Goal: Entertainment & Leisure: Consume media (video, audio)

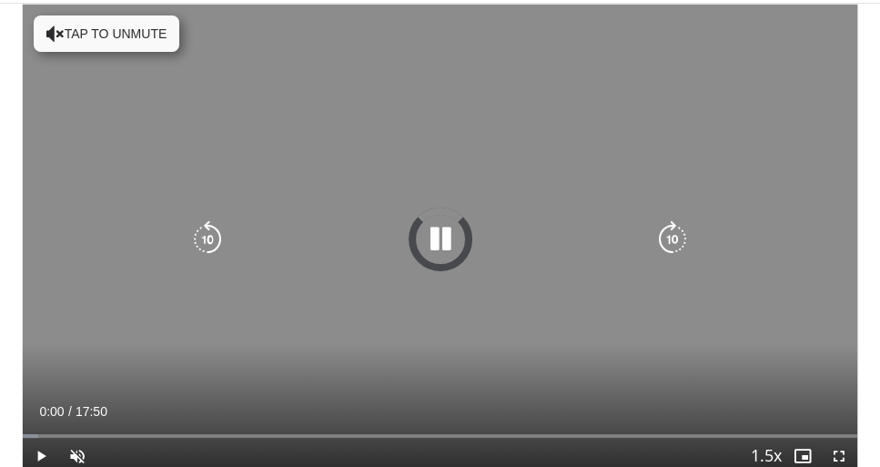
scroll to position [52, 0]
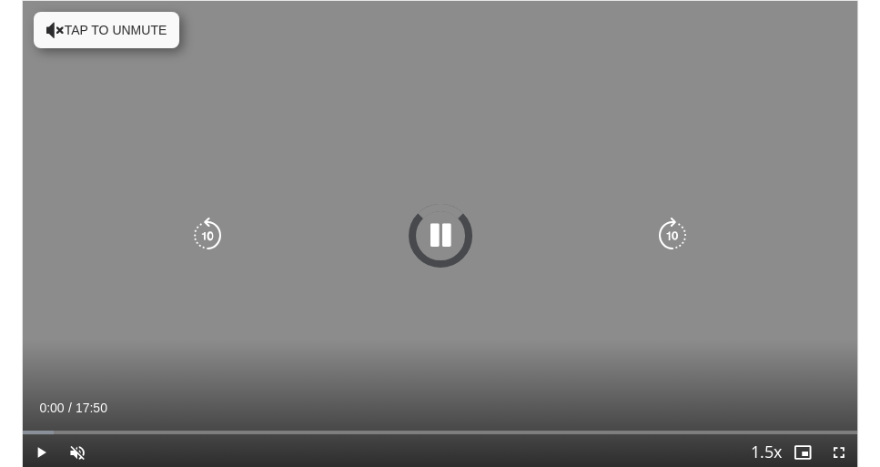
click at [97, 31] on button "Tap to unmute" at bounding box center [107, 30] width 146 height 36
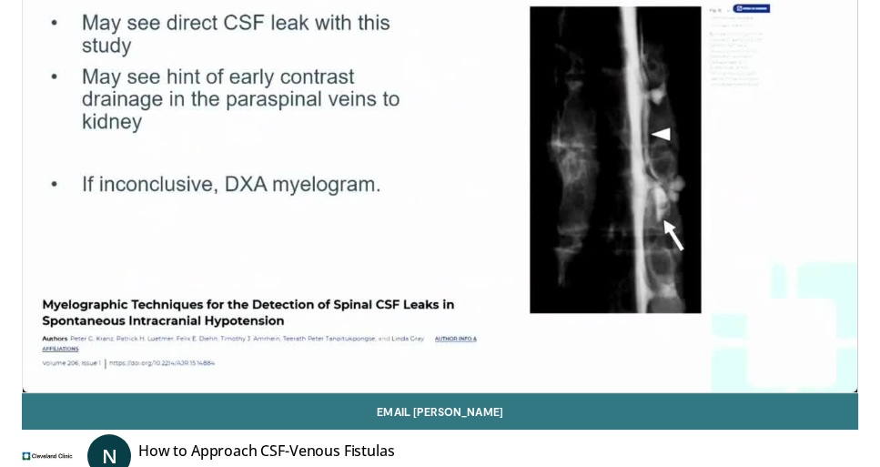
scroll to position [44, 0]
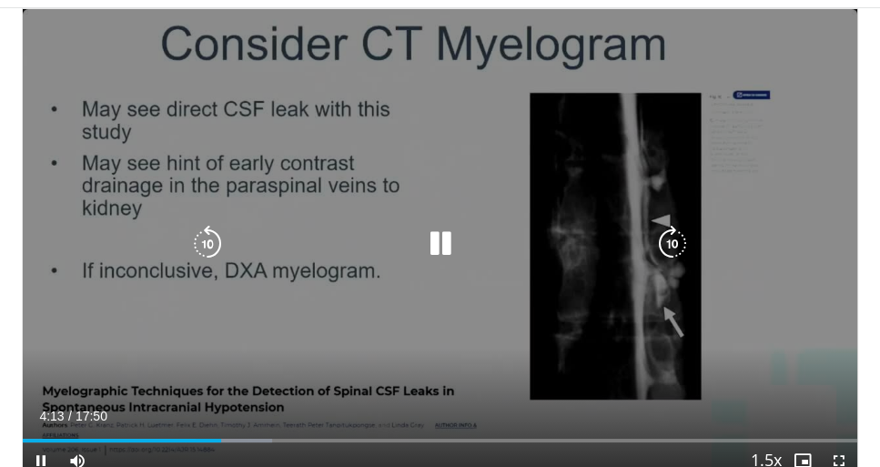
click at [332, 158] on div "50 seconds Tap to unmute" at bounding box center [440, 244] width 835 height 470
click at [445, 245] on icon "Video Player" at bounding box center [440, 244] width 36 height 36
click at [310, 134] on div "20 seconds Tap to unmute" at bounding box center [440, 244] width 835 height 470
click at [367, 145] on div "20 seconds Tap to unmute" at bounding box center [440, 244] width 835 height 470
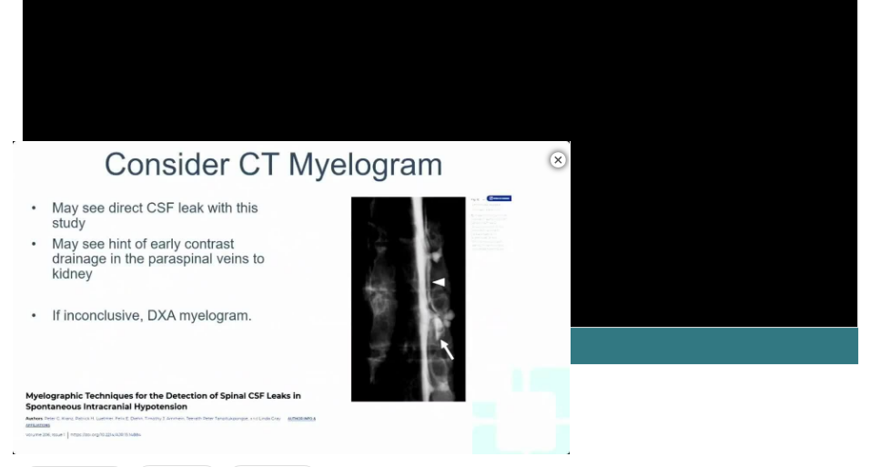
scroll to position [197, 0]
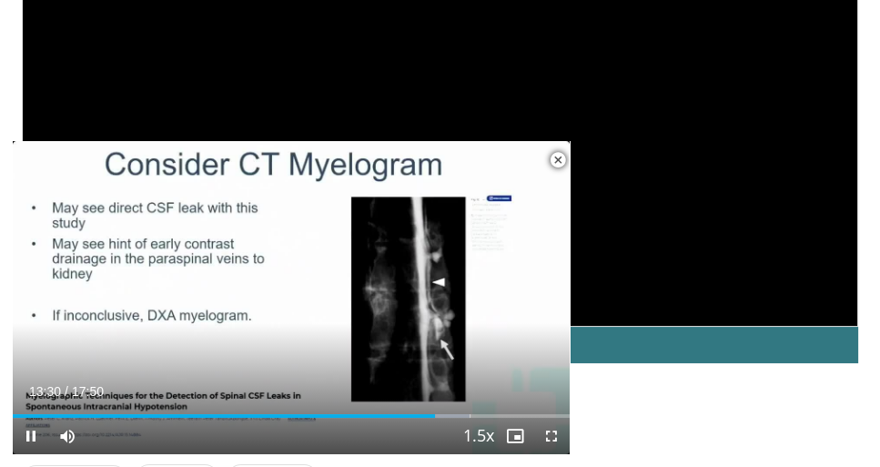
click at [561, 159] on span "Video Player" at bounding box center [558, 160] width 36 height 36
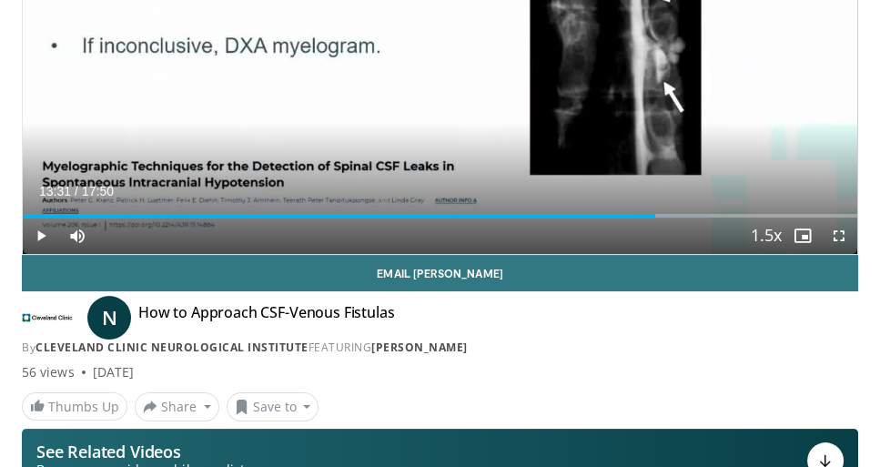
scroll to position [271, 0]
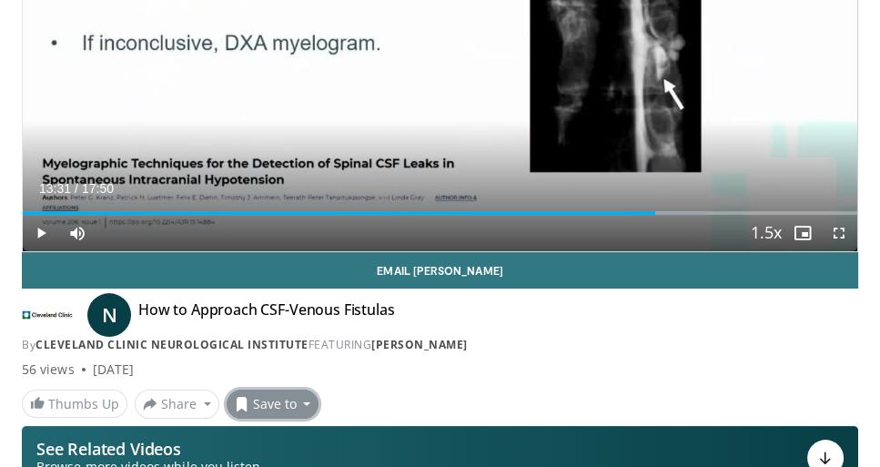
click at [282, 412] on button "Save to" at bounding box center [273, 404] width 93 height 29
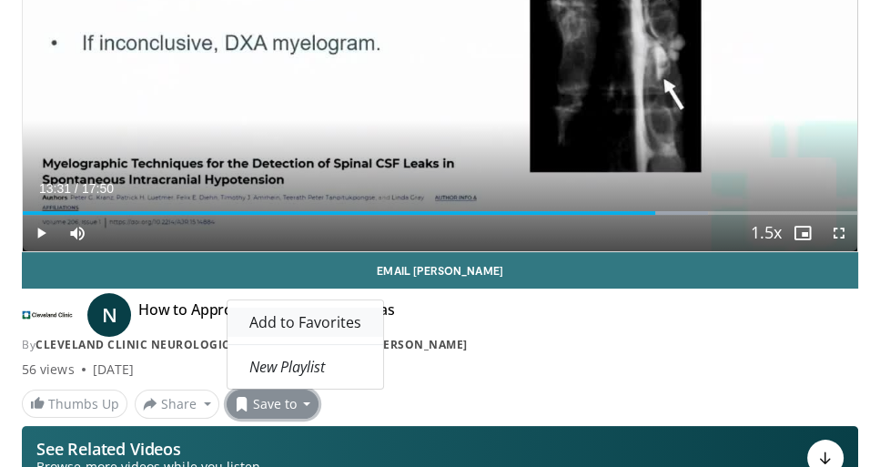
click at [277, 321] on span "Add to Favorites" at bounding box center [305, 322] width 112 height 20
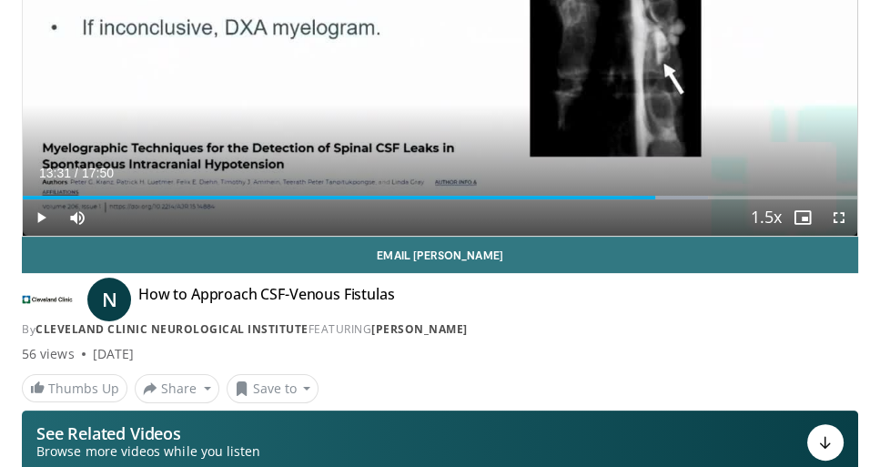
scroll to position [347, 0]
click at [279, 396] on button "Save to" at bounding box center [273, 388] width 93 height 29
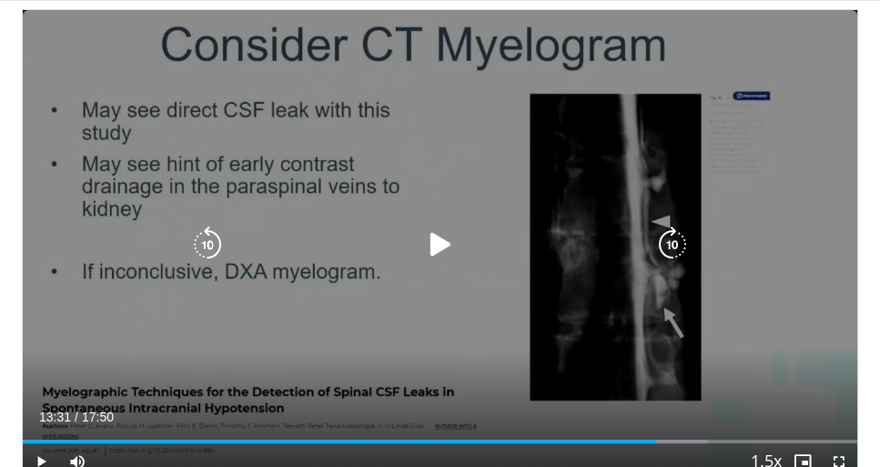
scroll to position [25, 0]
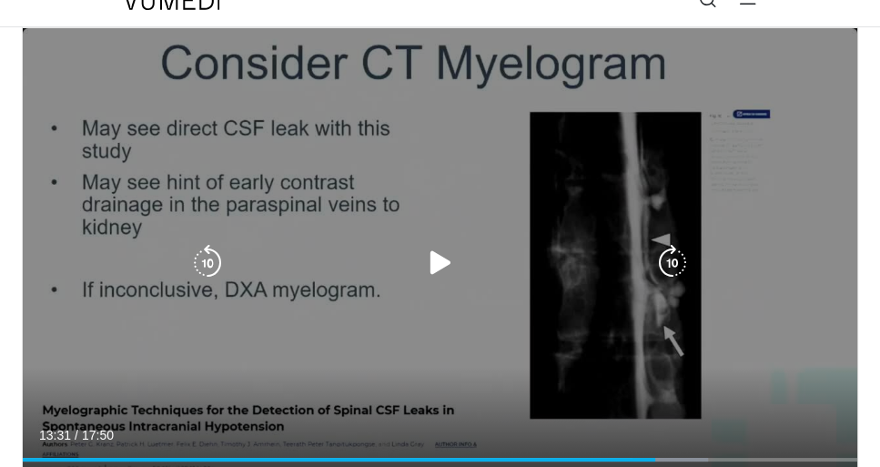
click at [434, 259] on icon "Video Player" at bounding box center [440, 263] width 36 height 36
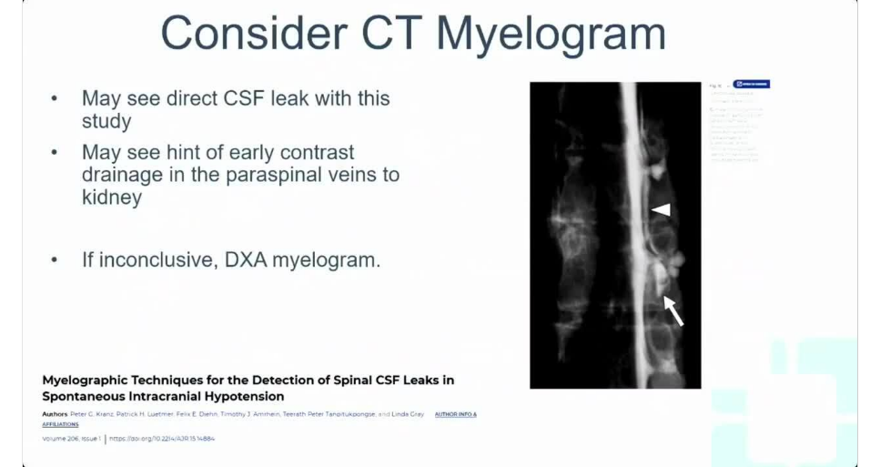
scroll to position [61, 0]
